Goal: Check status: Check status

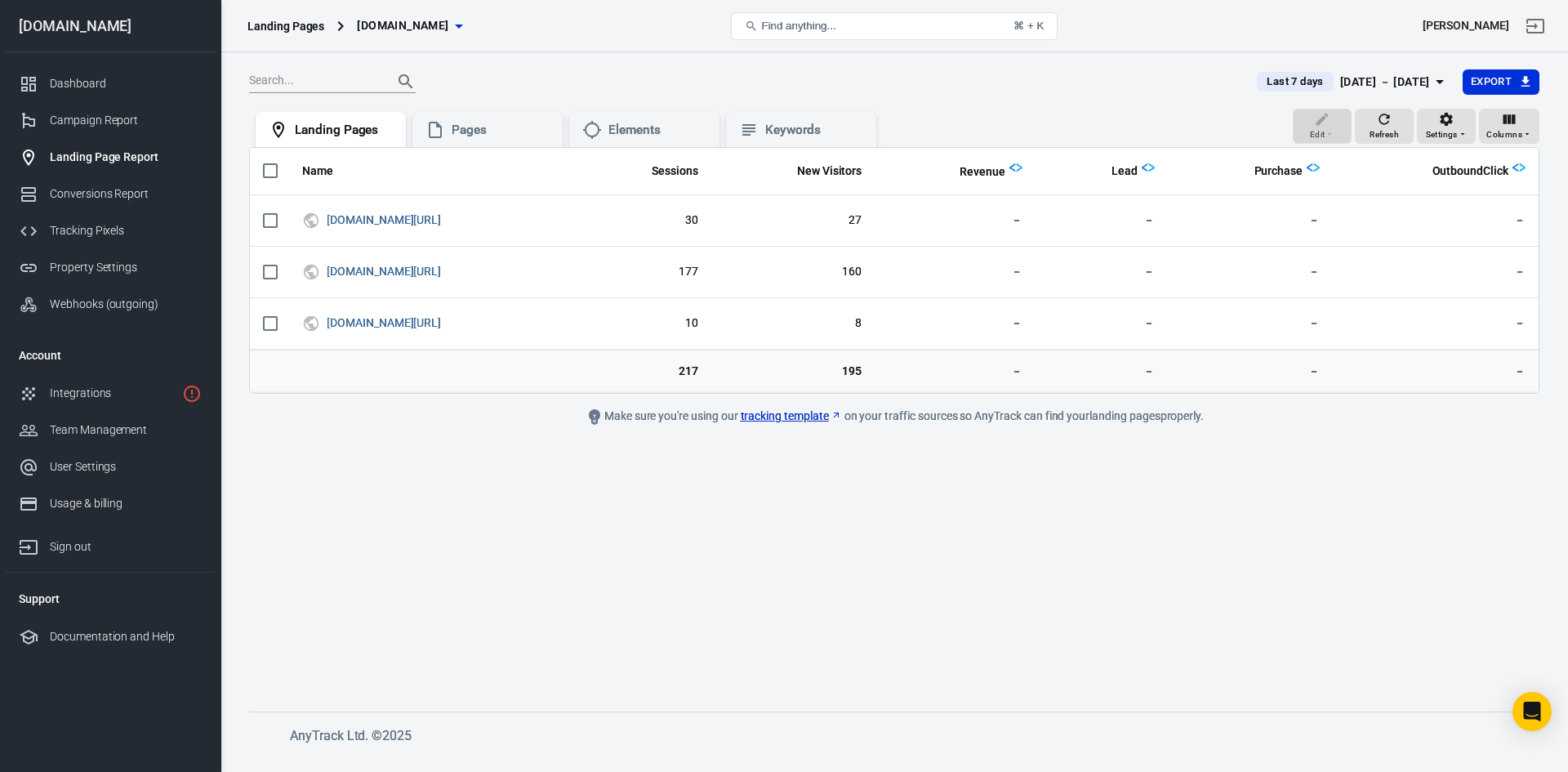
click at [1290, 79] on span "Last 7 days" at bounding box center [1294, 81] width 69 height 16
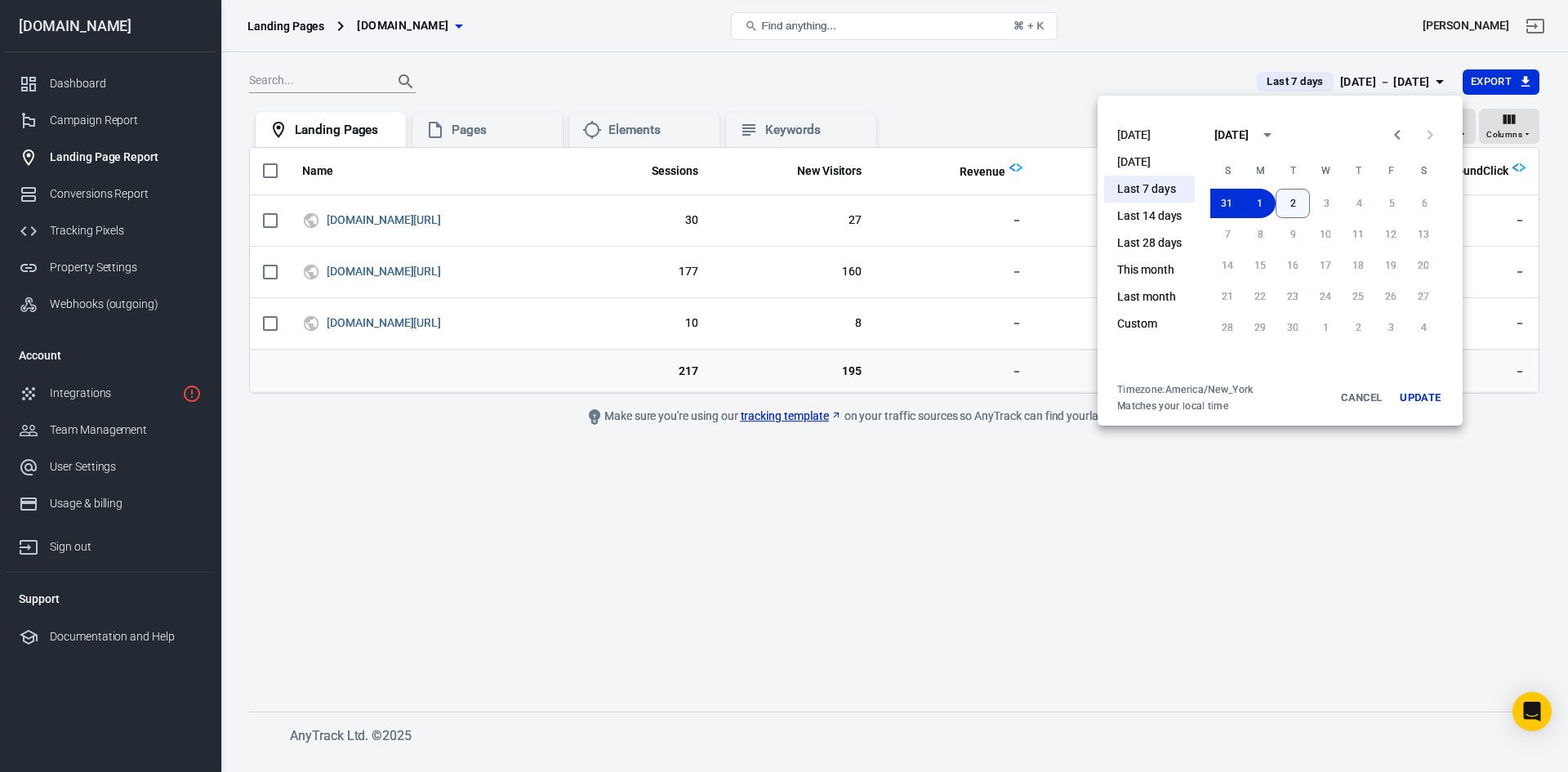
click at [1303, 198] on button "2" at bounding box center [1293, 203] width 34 height 30
click at [1293, 49] on div at bounding box center [784, 386] width 1568 height 772
